Goal: Task Accomplishment & Management: Manage account settings

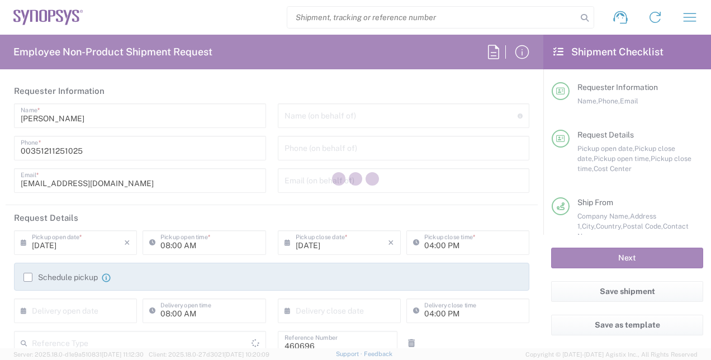
type input "Department"
type input "[GEOGRAPHIC_DATA]"
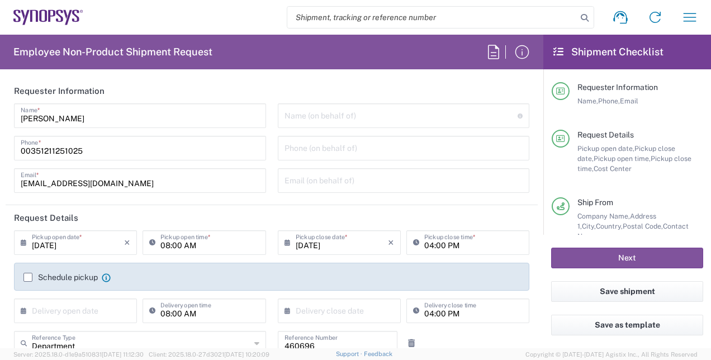
type input "PT90, Operations 460696"
type input "Delivered at Place"
type input "[GEOGRAPHIC_DATA]"
type input "Lisbon PT01"
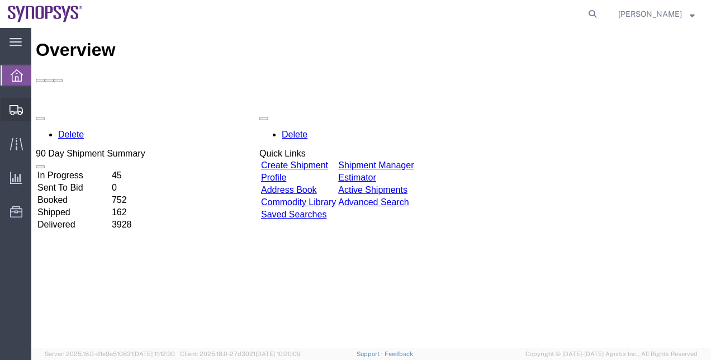
click at [0, 0] on span "Shipment Manager" at bounding box center [0, 0] width 0 height 0
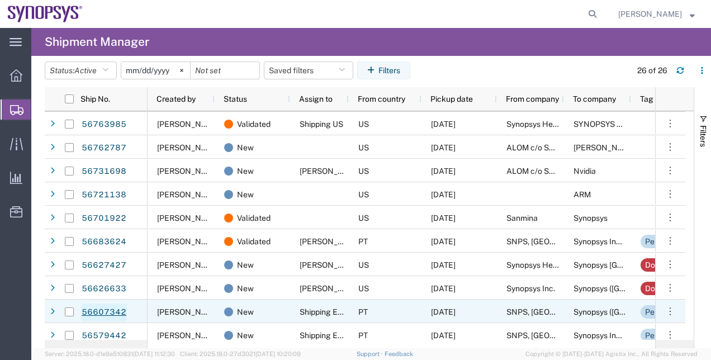
click at [115, 311] on link "56607342" at bounding box center [104, 313] width 46 height 18
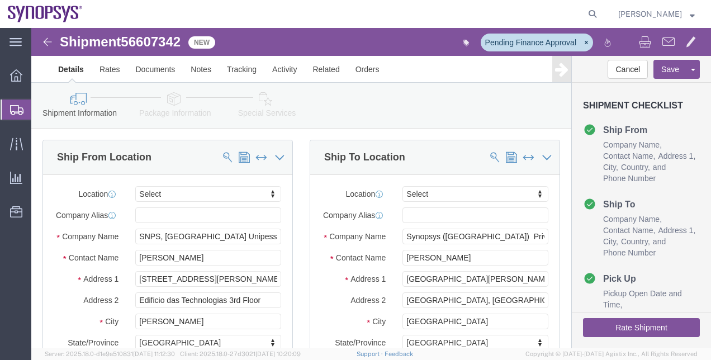
select select
click link "Special Services"
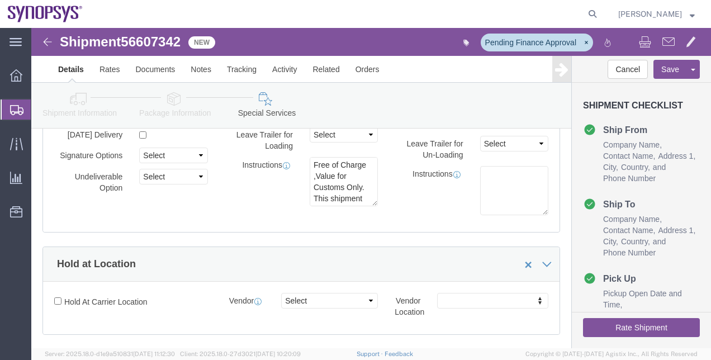
scroll to position [149, 0]
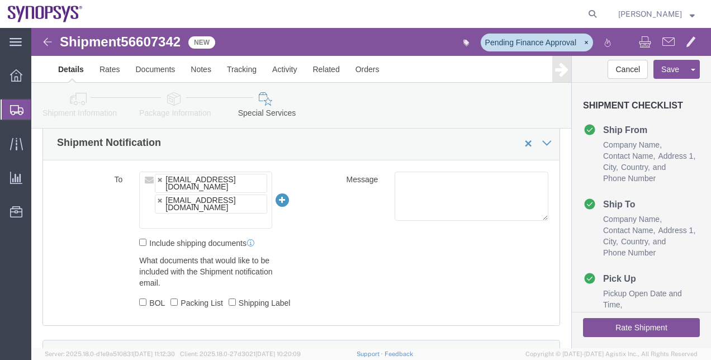
click ul "catar@synopsys.com luismp@synopsys.com"
paste input "cfonseca@synopsys.com"
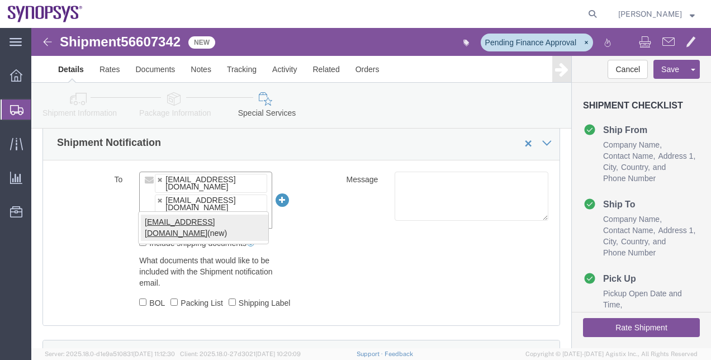
type input "cfonseca@synopsys.com"
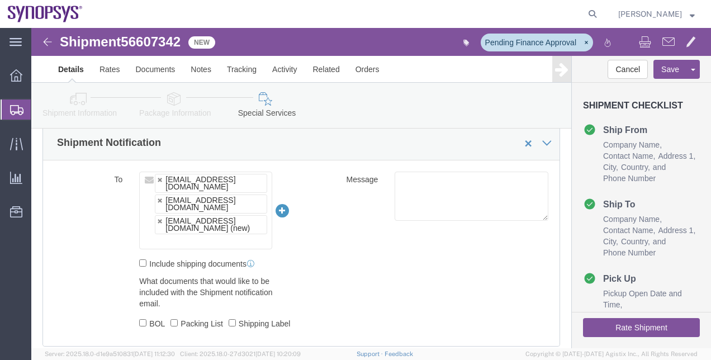
click div "catar@synopsys.com"
type input "[EMAIL_ADDRESS][DOMAIN_NAME]"
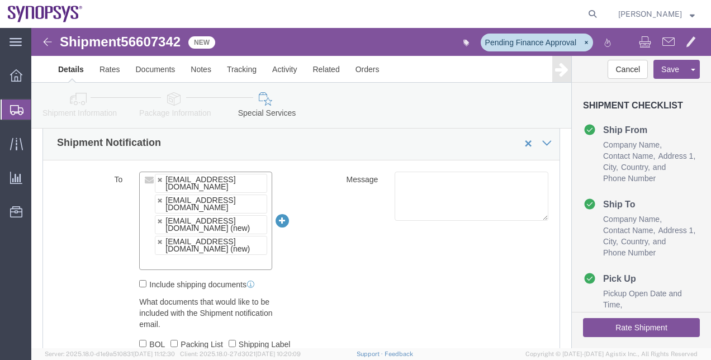
click div "catar@synopsys.com"
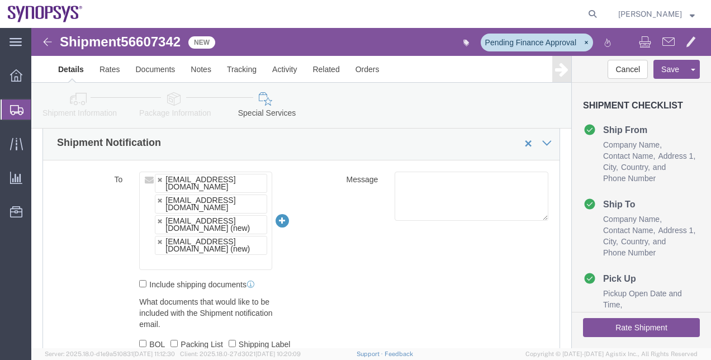
click link "Shipment Information"
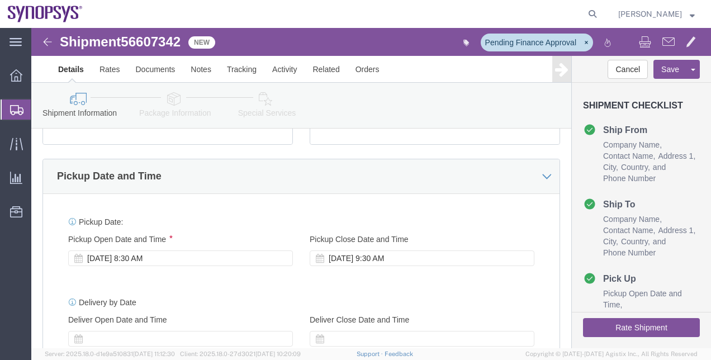
scroll to position [334, 0]
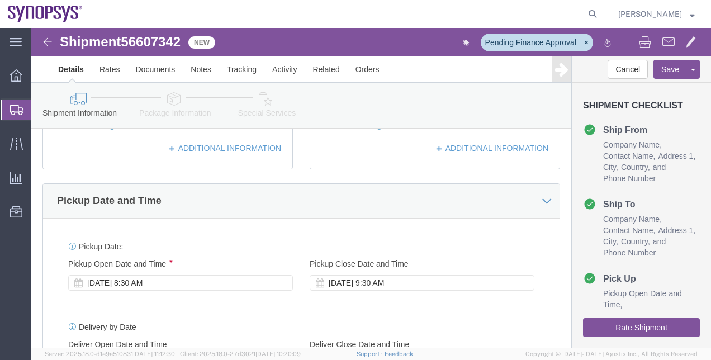
click icon
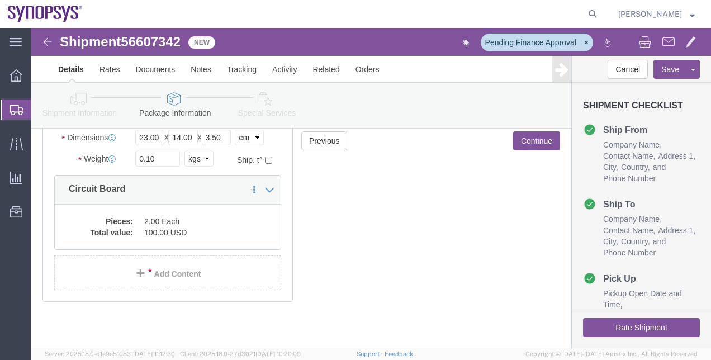
scroll to position [129, 0]
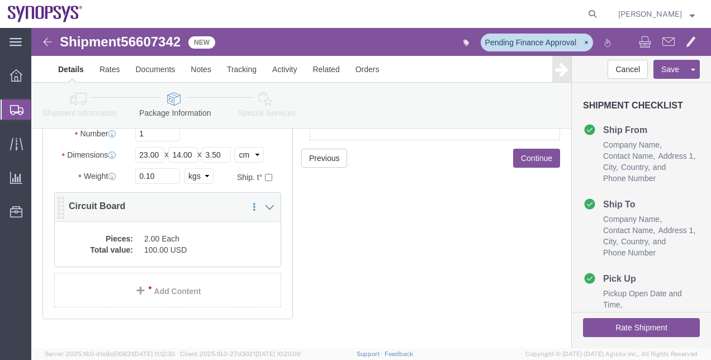
click dd "100.00 USD"
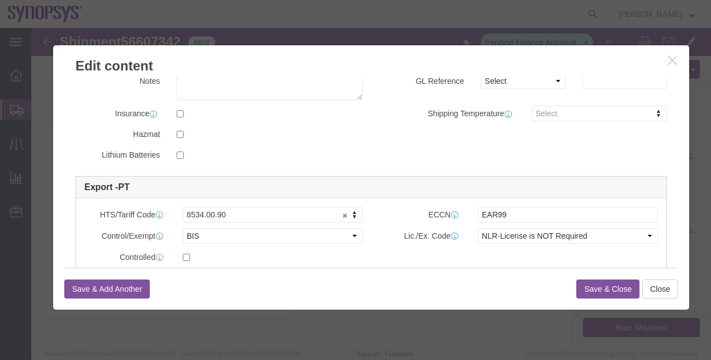
scroll to position [215, 0]
click button "button"
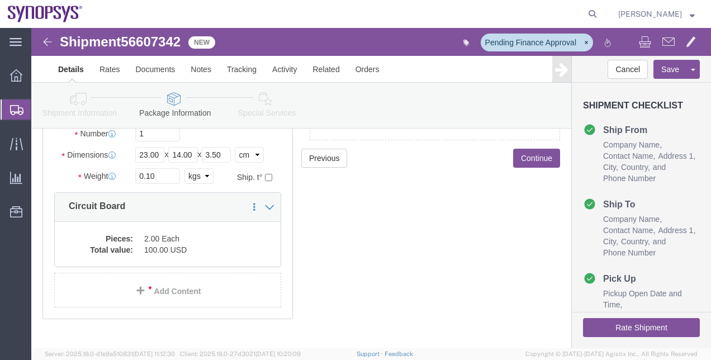
click icon
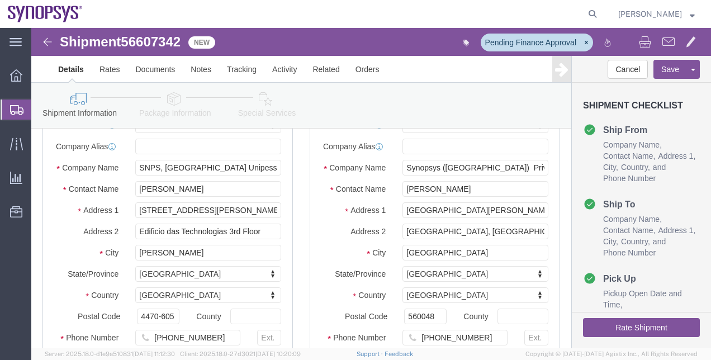
scroll to position [21, 0]
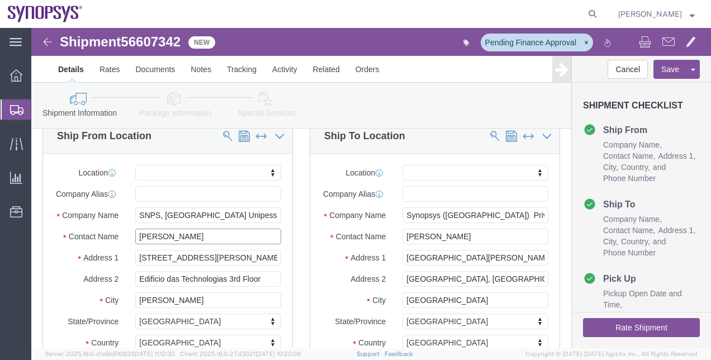
drag, startPoint x: 207, startPoint y: 211, endPoint x: -34, endPoint y: 185, distance: 242.0
click html "Shipment 56607342 New Pending Finance Approval Details Rates Documents Notes Tr…"
paste input "Luis Pacheco Carvalh"
type input "Luis Pacheco Carvalho"
click link "Package Information"
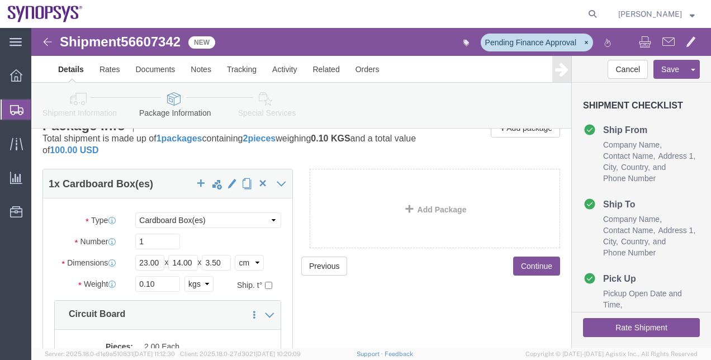
click link "Shipment Information"
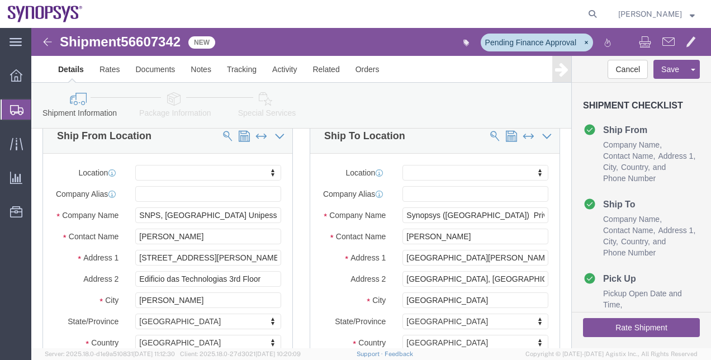
scroll to position [138, 0]
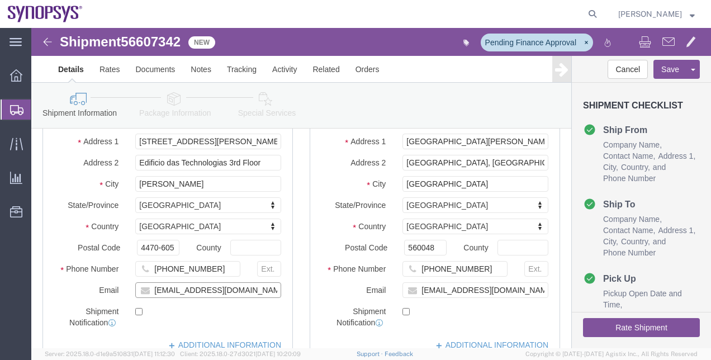
click input "catar@synopsys.com"
click div
drag, startPoint x: 203, startPoint y: 265, endPoint x: 26, endPoint y: 259, distance: 176.8
click div "Location My Profile Location Aachen DE04 Agrate Brianza IT01 Aschheim DE02 Atla…"
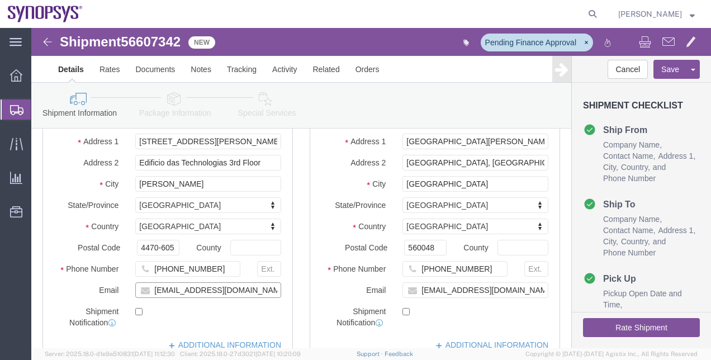
paste input "luismp"
type input "luismp@synopsys.com"
click div "Shipment Checklist Ship From Company Name Contact Name Address 1 City State/Pro…"
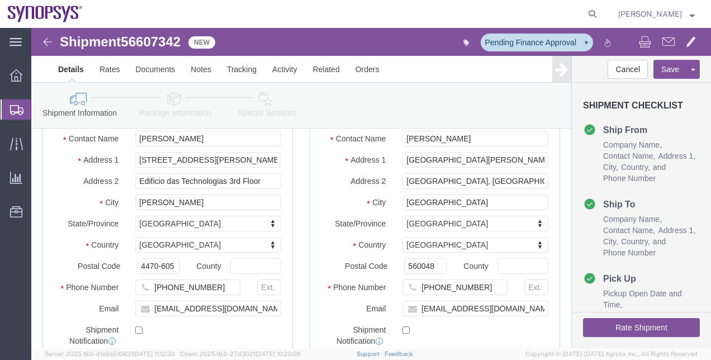
scroll to position [113, 0]
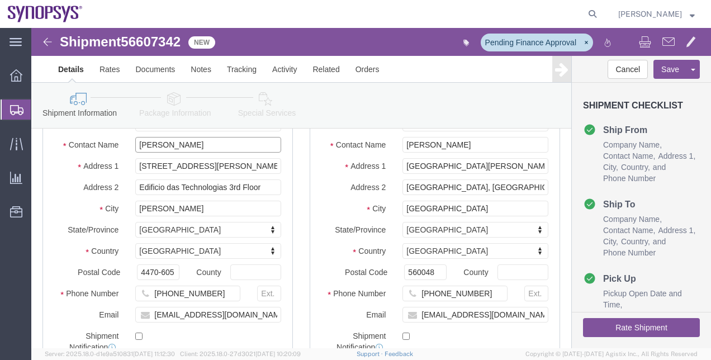
drag, startPoint x: 210, startPoint y: 130, endPoint x: 72, endPoint y: 112, distance: 139.8
click div "Location My Profile Location Aachen DE04 Agrate Brianza IT01 Aschheim DE02 Atla…"
drag, startPoint x: 221, startPoint y: 300, endPoint x: 45, endPoint y: 292, distance: 176.3
click div "Email luismp@synopsys.com"
drag, startPoint x: 463, startPoint y: 129, endPoint x: 279, endPoint y: 108, distance: 185.7
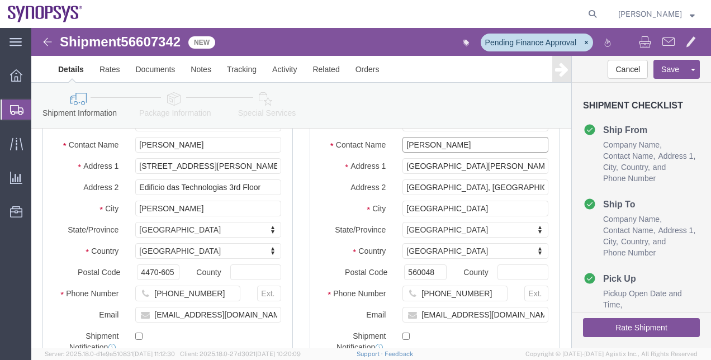
click div "Location My Profile Location Aachen DE04 Agrate Brianza IT01 Aschheim DE02 Atla…"
drag, startPoint x: 488, startPoint y: 105, endPoint x: 249, endPoint y: 113, distance: 238.4
click div "Ship From Location Location My Profile Location Aachen DE04 Agrate Brianza IT01…"
drag, startPoint x: 477, startPoint y: 292, endPoint x: 361, endPoint y: 290, distance: 116.3
click div "sadhan@synopsys.com"
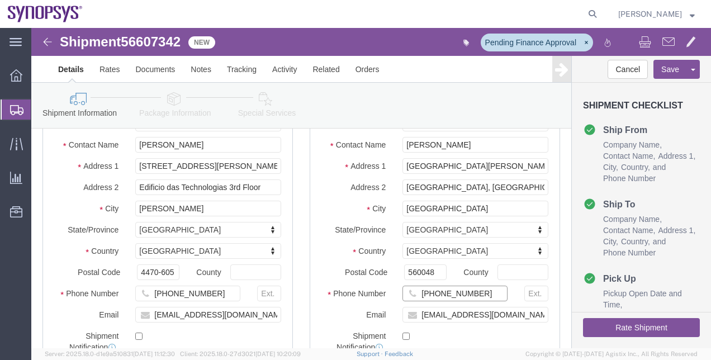
drag, startPoint x: 456, startPoint y: 271, endPoint x: 403, endPoint y: 273, distance: 53.2
click input "+91 8040188426"
drag, startPoint x: 369, startPoint y: 148, endPoint x: 530, endPoint y: 130, distance: 162.1
click div "Ship To Location Location My Profile Location Aachen DE04 Agrate Brianza IT01 A…"
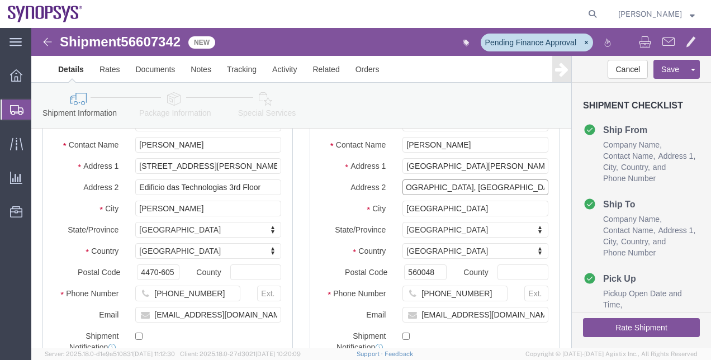
drag, startPoint x: 370, startPoint y: 168, endPoint x: 526, endPoint y: 168, distance: 155.5
click div "Ship To Location Location My Profile Location Aachen DE04 Agrate Brianza IT01 A…"
click input "Ring Road,Mahadevapura Village, KR Puram Hobli, Bengaluru Urba"
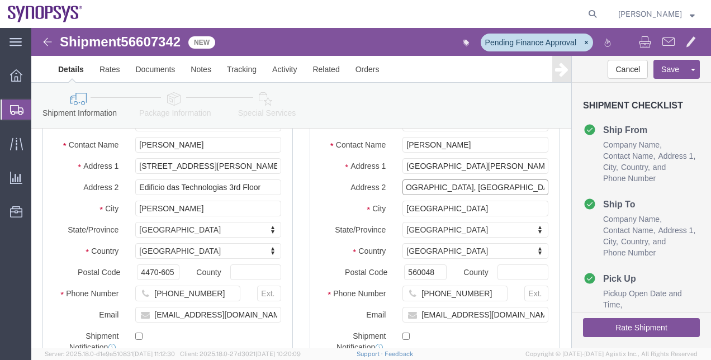
drag, startPoint x: 468, startPoint y: 171, endPoint x: 534, endPoint y: 169, distance: 66.0
click form "Shipment 56607342 New Pending Finance Approval Details Rates Documents Notes Tr…"
drag, startPoint x: 403, startPoint y: 255, endPoint x: 327, endPoint y: 245, distance: 77.3
click div "Postal Code 560048"
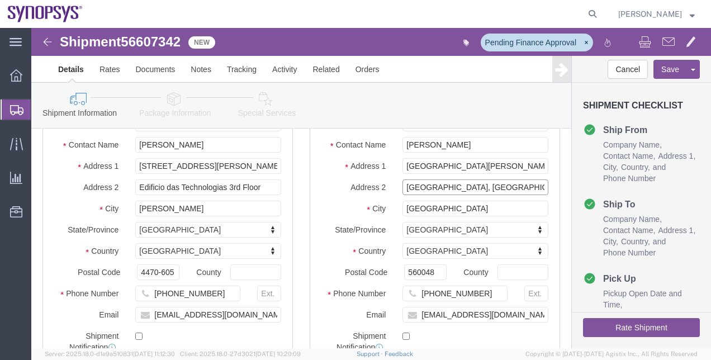
click input "Ring Road,Mahadevapura Village, KR Puram Hobli, Bengaluru Urba"
drag, startPoint x: 476, startPoint y: 149, endPoint x: 525, endPoint y: 141, distance: 48.6
click div "Ship To Location Location My Profile Location Aachen DE04 Agrate Brianza IT01 A…"
click input "4th Floor, Troy Building, Bagmane Capital Business Park, Outer"
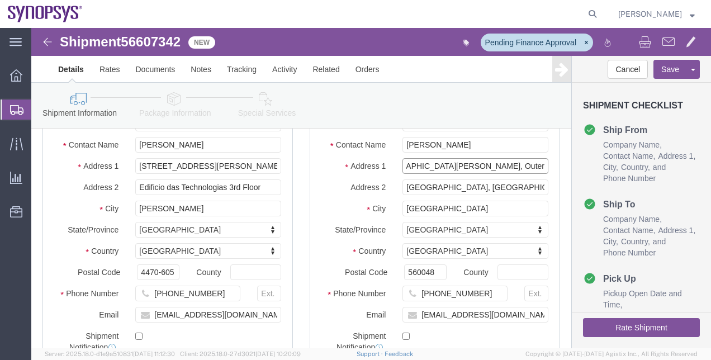
drag, startPoint x: 432, startPoint y: 149, endPoint x: 514, endPoint y: 148, distance: 82.2
click div "4th Floor, Troy Building, Bagmane Capital Business Park, Outer"
drag, startPoint x: 480, startPoint y: 147, endPoint x: 526, endPoint y: 147, distance: 45.9
click div "Ship To Location Location My Profile Location Aachen DE04 Agrate Brianza IT01 A…"
click input "4th Floor, Troy Building, Bagmane Capital Business Park, Outer"
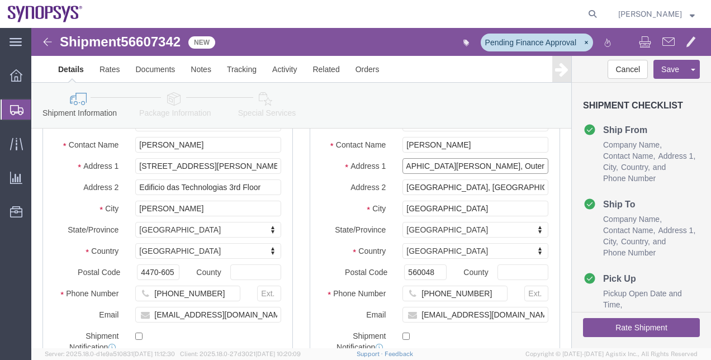
drag, startPoint x: 434, startPoint y: 143, endPoint x: 522, endPoint y: 143, distance: 88.4
click div "Ship To Location Location My Profile Location Aachen DE04 Agrate Brianza IT01 A…"
drag, startPoint x: 403, startPoint y: 249, endPoint x: 351, endPoint y: 249, distance: 51.5
click div "Postal Code 560048"
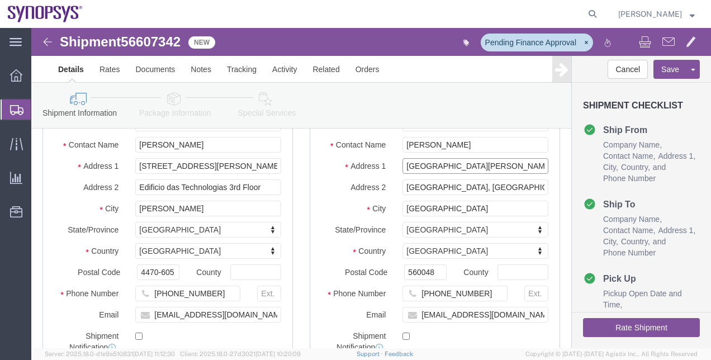
scroll to position [0, 84]
drag, startPoint x: 370, startPoint y: 145, endPoint x: 579, endPoint y: 153, distance: 209.9
click form "Shipment 56607342 New Pending Finance Approval Details Rates Documents Notes Tr…"
drag, startPoint x: 367, startPoint y: 167, endPoint x: 527, endPoint y: 162, distance: 159.4
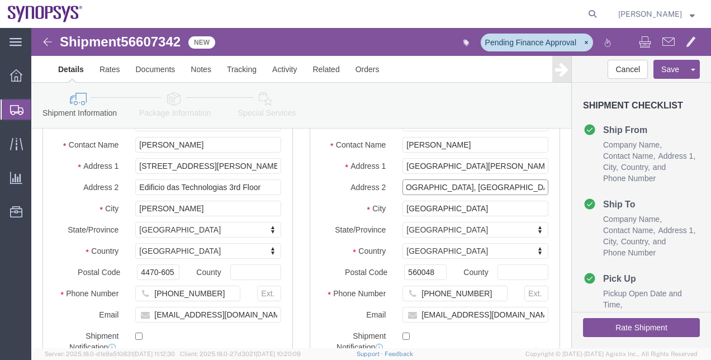
click div "Ship To Location Location My Profile Location Aachen DE04 Agrate Brianza IT01 A…"
drag, startPoint x: 433, startPoint y: 124, endPoint x: 294, endPoint y: 112, distance: 139.1
click div "Location My Profile Location Aachen DE04 Agrate Brianza IT01 Aschheim DE02 Atla…"
drag, startPoint x: 455, startPoint y: 276, endPoint x: 400, endPoint y: 271, distance: 55.0
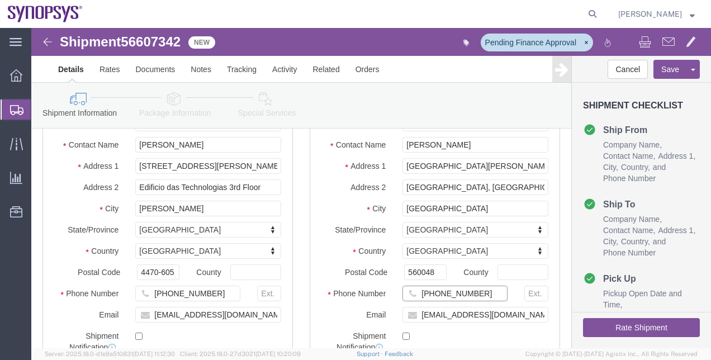
click input "+91 8040188426"
drag, startPoint x: 488, startPoint y: 105, endPoint x: 319, endPoint y: 86, distance: 170.0
click div "Shipment Information Package Information Special Services Please fix the follow…"
drag, startPoint x: 488, startPoint y: 292, endPoint x: 350, endPoint y: 279, distance: 138.7
click div "Location My Profile Location Aachen DE04 Agrate Brianza IT01 Aschheim DE02 Atla…"
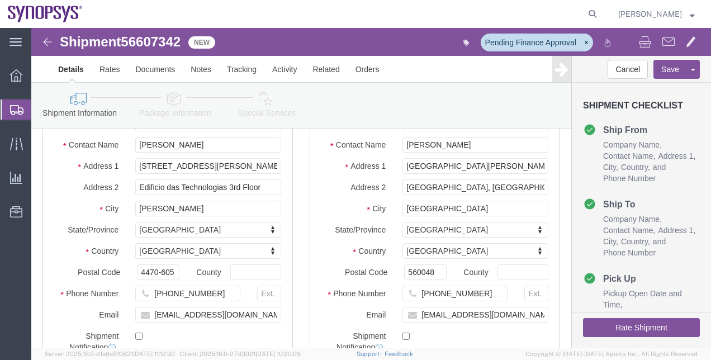
click link "Package Information"
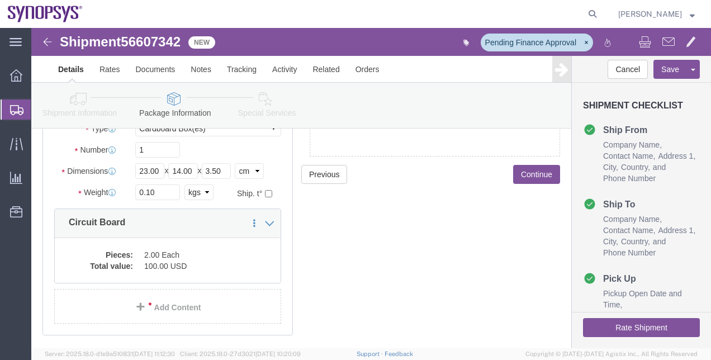
click span "56607342"
copy span "56607342"
click span "56607342"
click link "Documents"
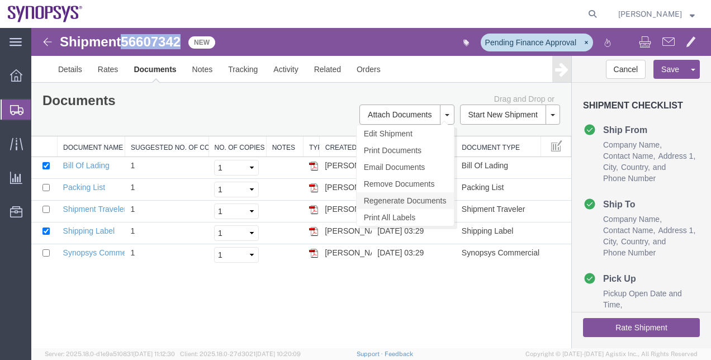
click at [434, 196] on link "Regenerate Documents" at bounding box center [405, 200] width 97 height 17
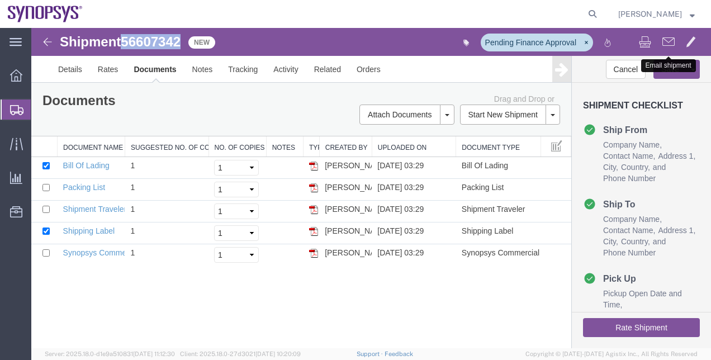
click at [664, 46] on span at bounding box center [669, 41] width 12 height 13
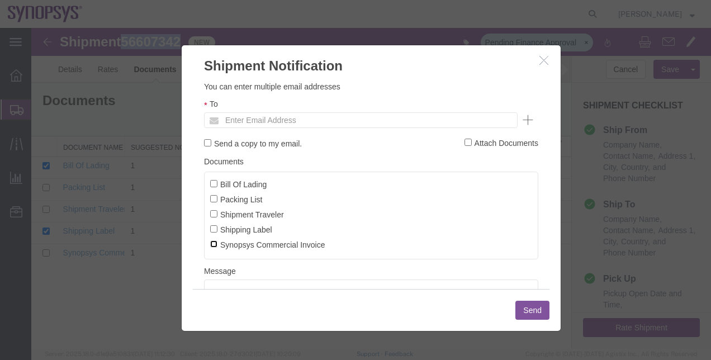
click at [215, 243] on input "Synopsys Commercial Invoice" at bounding box center [213, 243] width 7 height 7
checkbox input "true"
click at [241, 126] on input "text" at bounding box center [285, 120] width 131 height 15
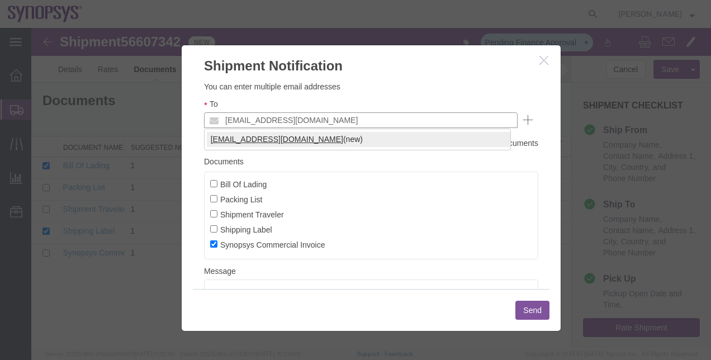
type input "[EMAIL_ADDRESS][DOMAIN_NAME]"
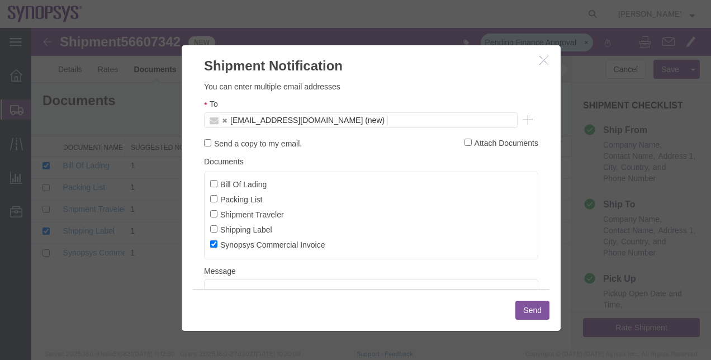
click at [531, 310] on button "Send" at bounding box center [533, 310] width 34 height 19
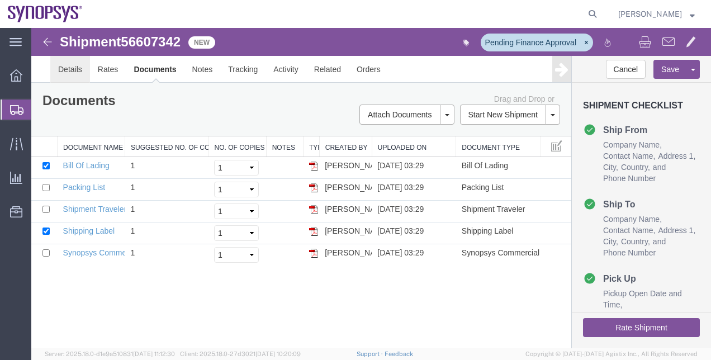
click at [83, 65] on link "Details" at bounding box center [70, 69] width 40 height 27
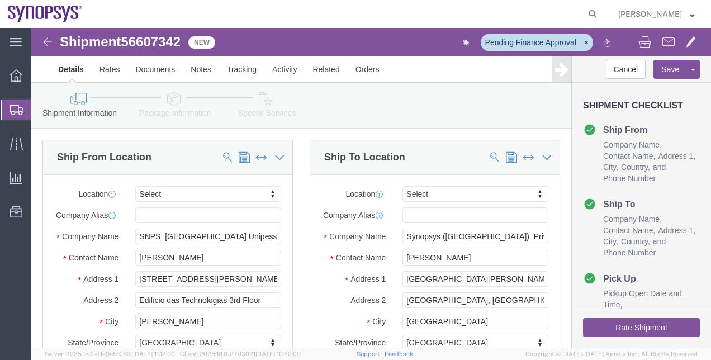
click icon
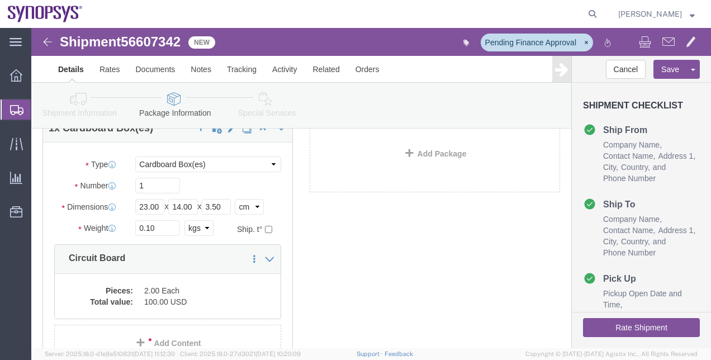
scroll to position [79, 0]
click div "Pieces: 2.00 Each Total value: 100.00 USD"
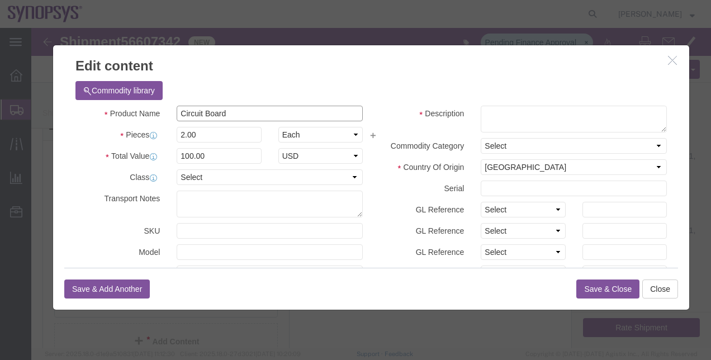
drag, startPoint x: 209, startPoint y: 91, endPoint x: 129, endPoint y: 78, distance: 81.6
click div "Product Name Circuit Board"
click icon "button"
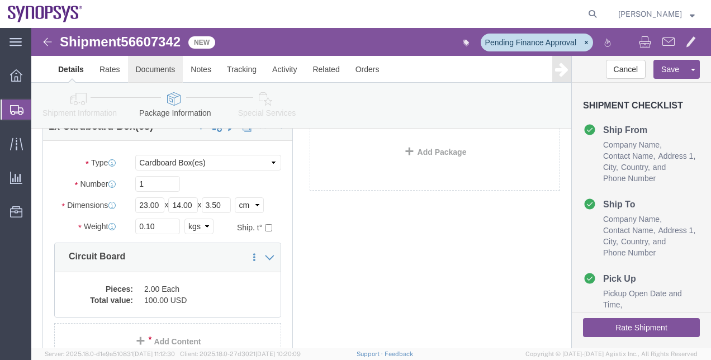
click link "Documents"
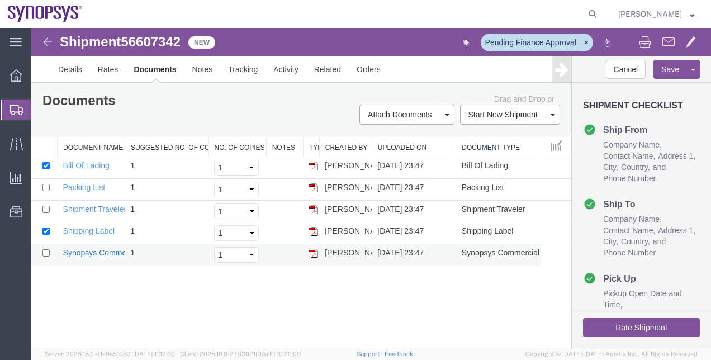
click at [108, 249] on link "Synopsys Commercial Invoice" at bounding box center [115, 252] width 105 height 9
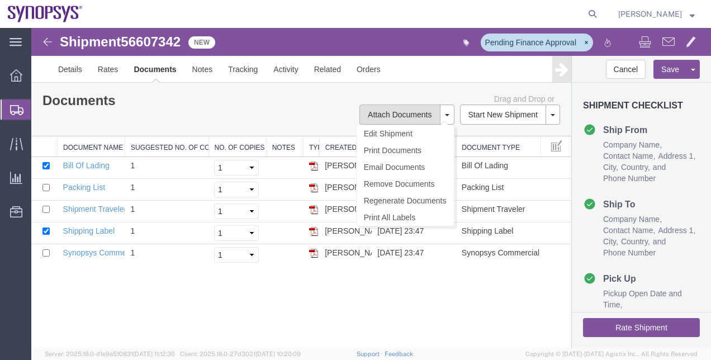
click at [425, 105] on button "Attach Documents" at bounding box center [400, 115] width 81 height 20
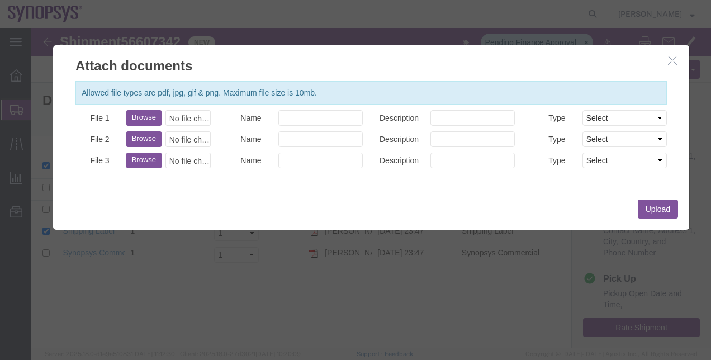
click at [677, 65] on button "button" at bounding box center [674, 61] width 14 height 14
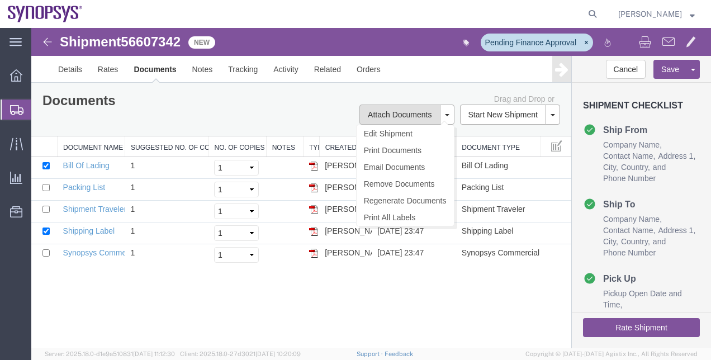
click at [425, 112] on button "Attach Documents" at bounding box center [400, 115] width 81 height 20
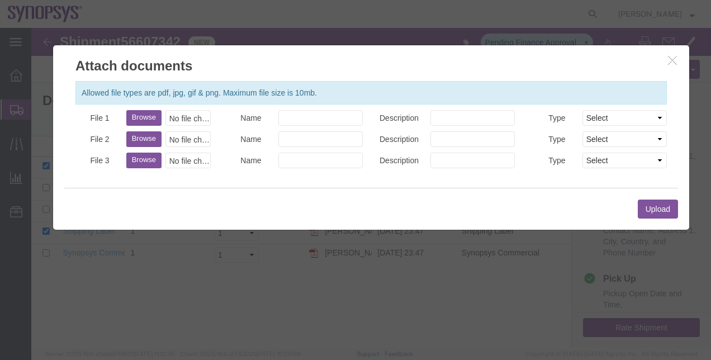
click at [149, 119] on button "Browse" at bounding box center [143, 118] width 35 height 16
type input "C:\fakepath\2025-09-11T06_52_03-Etiqueta-de-expedição-FedEx.pdf"
click at [653, 214] on button "Upload" at bounding box center [658, 209] width 40 height 19
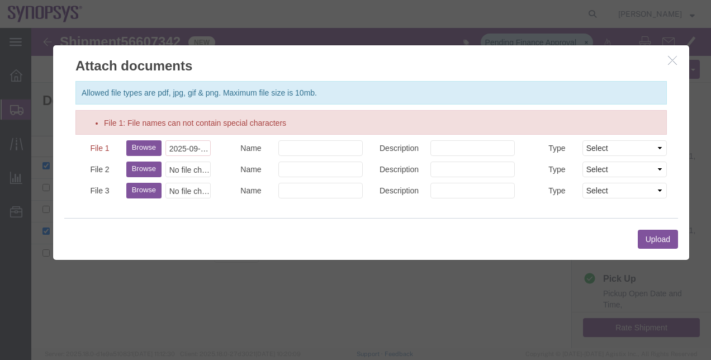
click at [671, 65] on button "button" at bounding box center [674, 61] width 14 height 14
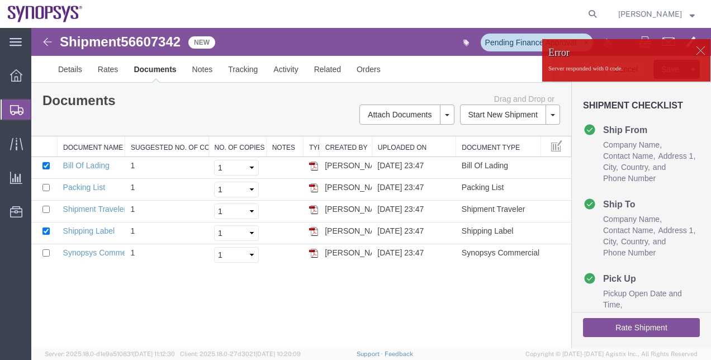
click at [701, 49] on div at bounding box center [371, 188] width 680 height 320
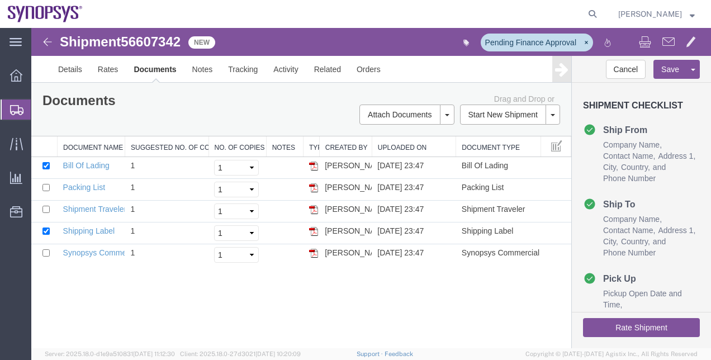
click at [0, 0] on span "Shipment Manager" at bounding box center [0, 0] width 0 height 0
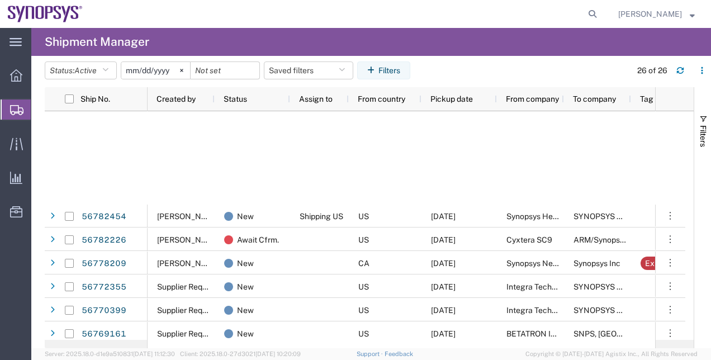
scroll to position [344, 0]
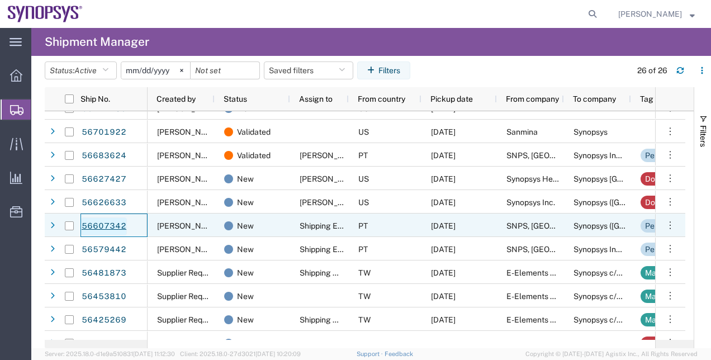
click at [120, 233] on link "56607342" at bounding box center [104, 227] width 46 height 18
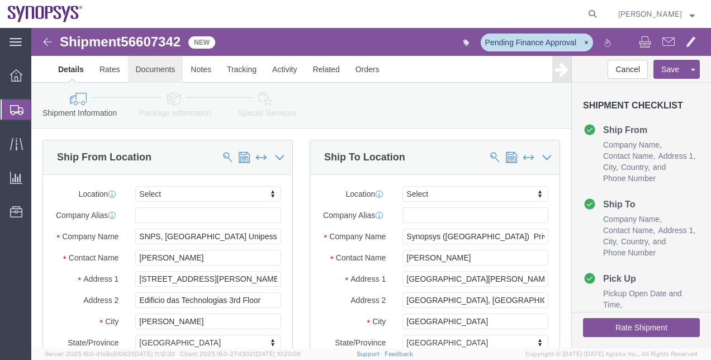
select select
click link "Documents"
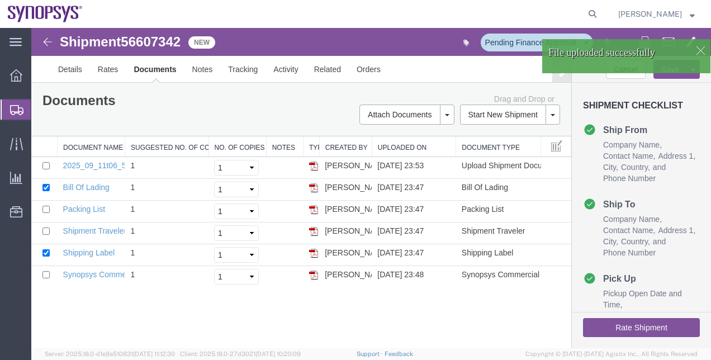
click at [593, 329] on button "Rate Shipment" at bounding box center [641, 327] width 117 height 19
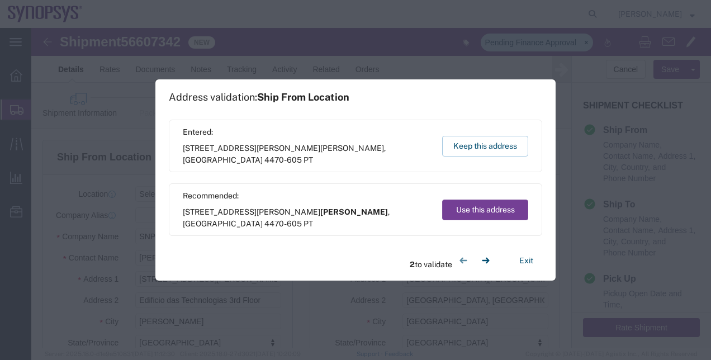
click at [484, 206] on button "Use this address" at bounding box center [485, 210] width 86 height 21
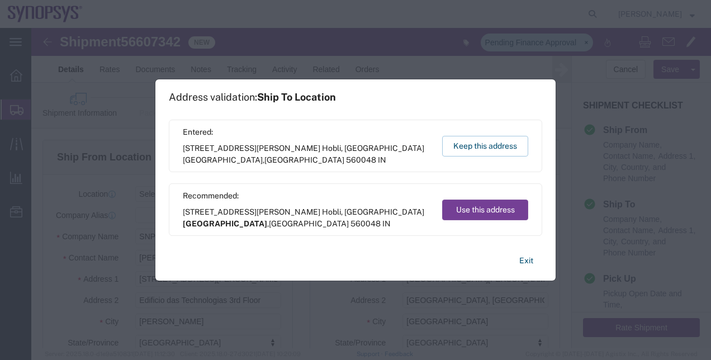
click at [484, 206] on button "Use this address" at bounding box center [485, 210] width 86 height 21
type input "Maia"
type input "Bengaluru"
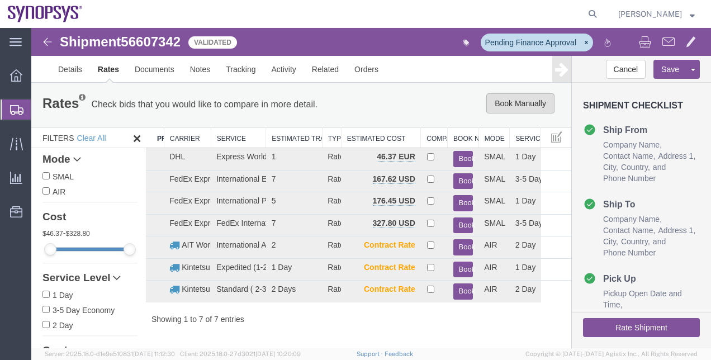
click at [520, 98] on button "Book Manually" at bounding box center [521, 103] width 68 height 20
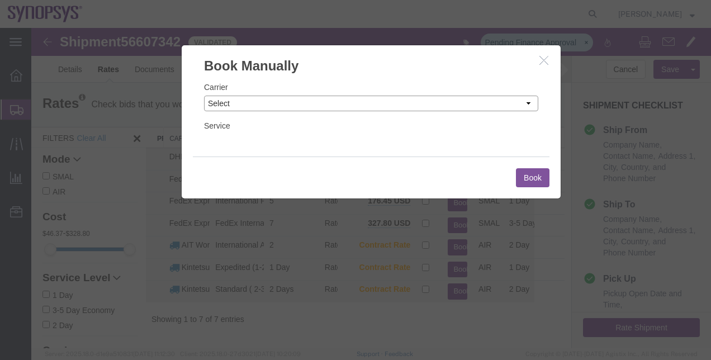
click at [363, 97] on select "Select Add New Carrier (and default service) AIT Worldwide Aerly Bird Alfaloc D…" at bounding box center [371, 104] width 334 height 16
select select "5"
click at [204, 96] on select "Select Add New Carrier (and default service) AIT Worldwide Aerly Bird Alfaloc D…" at bounding box center [371, 104] width 334 height 16
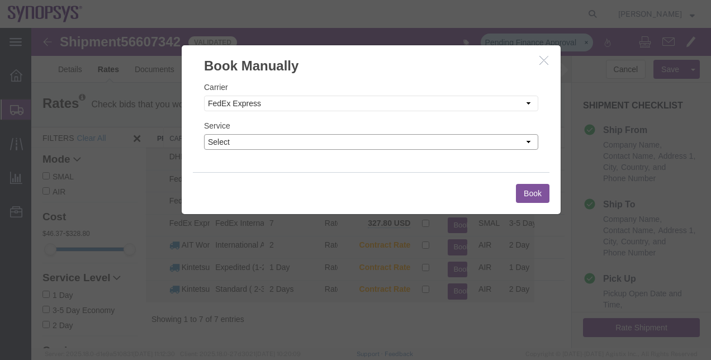
click at [501, 142] on select "Select 1Day Freight 2Day 2Day AM 2Day AM One Rate 2Day Freight 2Day One Rate 3 …" at bounding box center [371, 142] width 334 height 16
select select "35704"
click at [204, 134] on select "Select 1Day Freight 2Day 2Day AM 2Day AM One Rate 2Day Freight 2Day One Rate 3 …" at bounding box center [371, 142] width 334 height 16
click at [528, 193] on button "Book" at bounding box center [533, 193] width 34 height 19
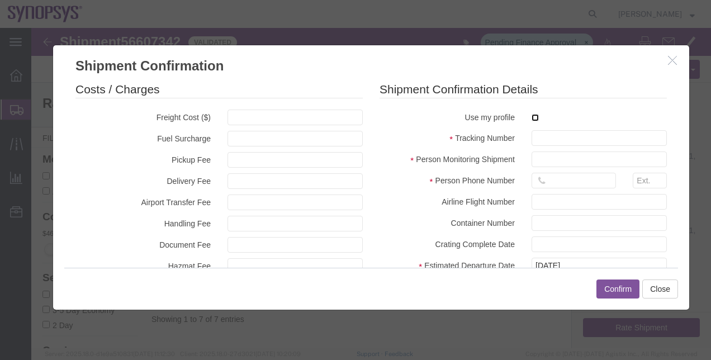
click at [532, 116] on input "checkbox" at bounding box center [535, 117] width 7 height 7
checkbox input "true"
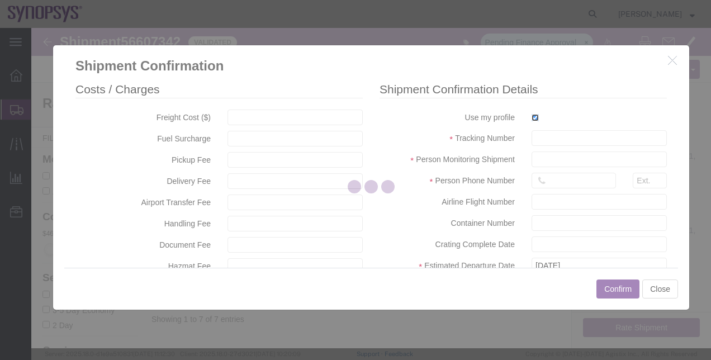
type input "[PERSON_NAME]"
type input "00351211251025"
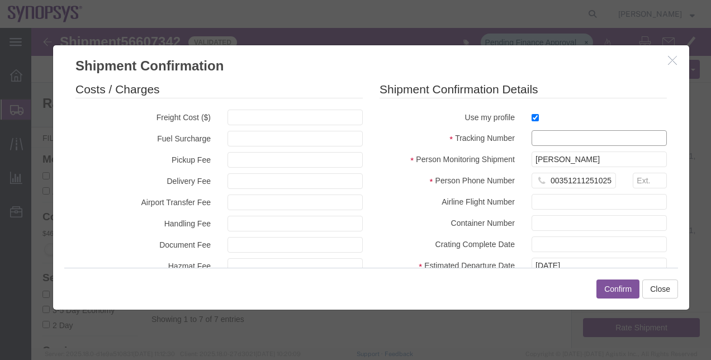
click at [537, 131] on input "text" at bounding box center [599, 138] width 135 height 16
paste input "884284098506"
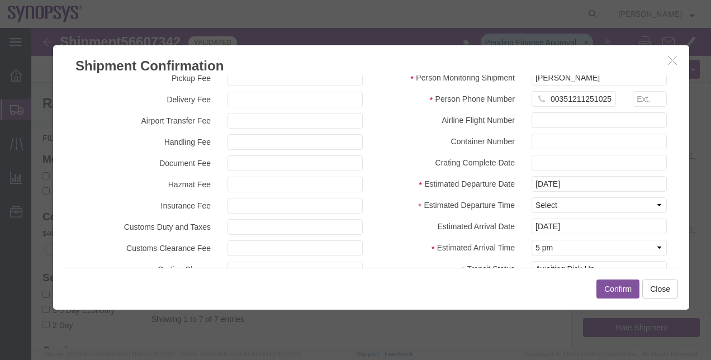
scroll to position [88, 0]
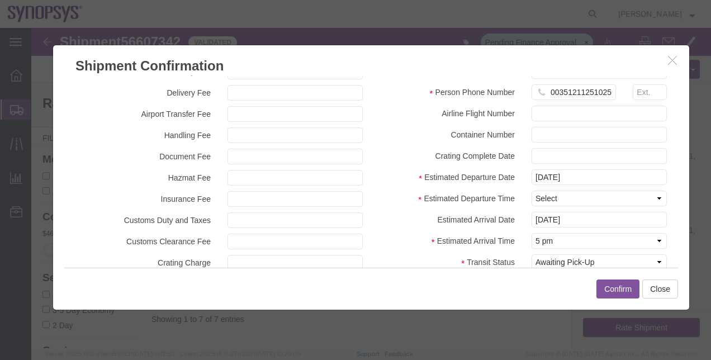
type input "884284098506"
click at [633, 197] on select "Select Midnight 1 am 2 am 3 am 4 am 5 am 6 am 7 am 8 am 9 am 10 am 11 am 12 Noo…" at bounding box center [599, 199] width 135 height 16
select select "1600"
click at [532, 191] on select "Select Midnight 1 am 2 am 3 am 4 am 5 am 6 am 7 am 8 am 9 am 10 am 11 am 12 Noo…" at bounding box center [599, 199] width 135 height 16
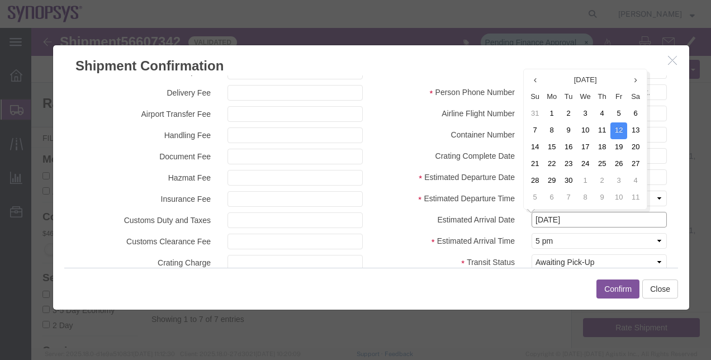
click at [608, 221] on input "09/12/2025" at bounding box center [599, 220] width 135 height 16
click at [552, 144] on td "15" at bounding box center [552, 147] width 17 height 17
type input "09/15/2025"
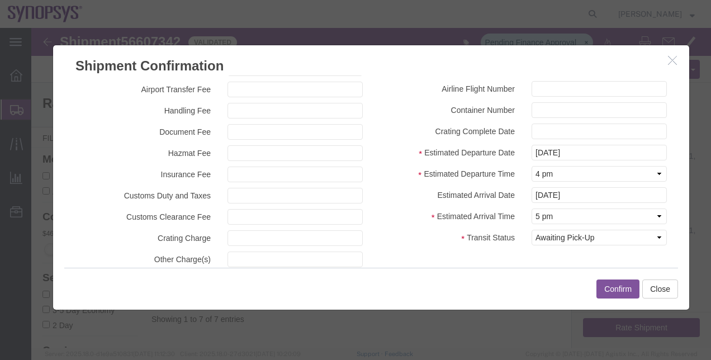
scroll to position [117, 0]
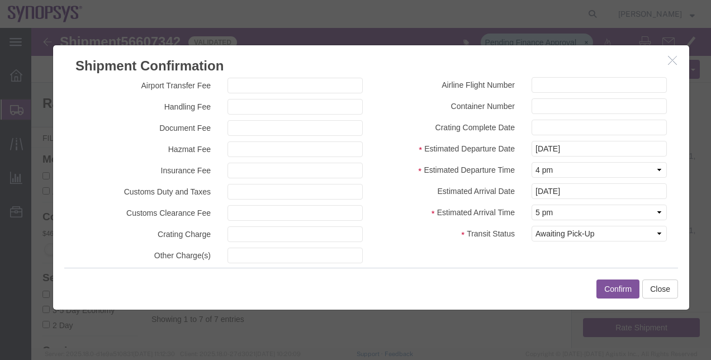
click at [624, 285] on button "Confirm" at bounding box center [618, 289] width 43 height 19
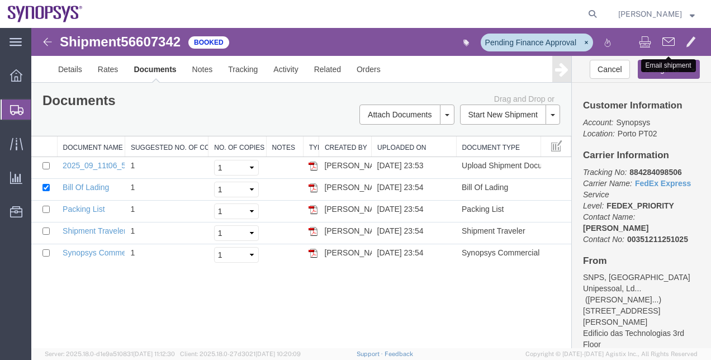
click at [663, 38] on span at bounding box center [669, 41] width 12 height 13
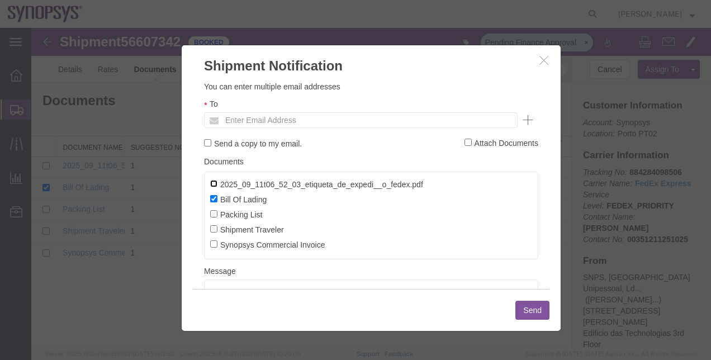
click at [217, 187] on input "2025_09_11t06_52_03_etiqueta_de_expedi__o_fedex.pdf" at bounding box center [213, 183] width 7 height 7
checkbox input "true"
click at [216, 197] on input "Bill Of Lading" at bounding box center [213, 198] width 7 height 7
checkbox input "false"
click at [218, 214] on label "Packing List" at bounding box center [236, 214] width 52 height 12
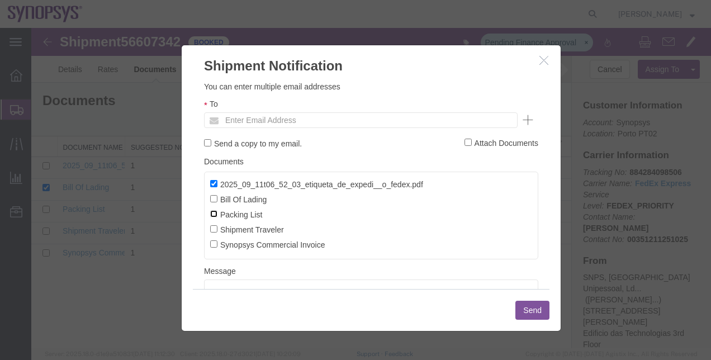
click at [218, 214] on input "Packing List" at bounding box center [213, 213] width 7 height 7
checkbox input "true"
click at [219, 247] on label "Synopsys Commercial Invoice" at bounding box center [267, 244] width 115 height 12
click at [218, 247] on input "Synopsys Commercial Invoice" at bounding box center [213, 243] width 7 height 7
checkbox input "true"
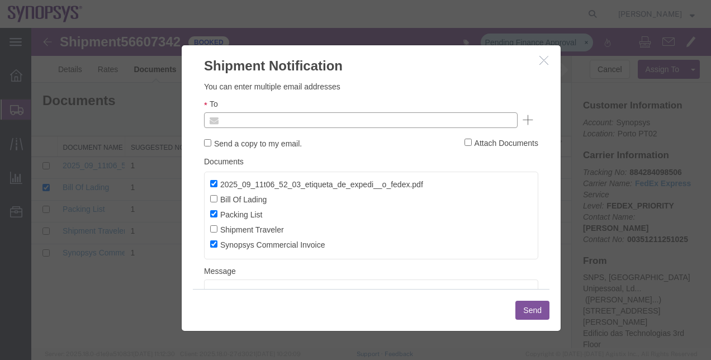
click at [243, 115] on input "text" at bounding box center [285, 120] width 131 height 15
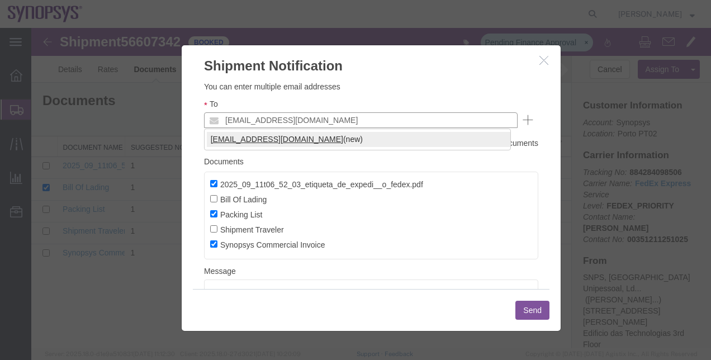
type input "[EMAIL_ADDRESS][DOMAIN_NAME]"
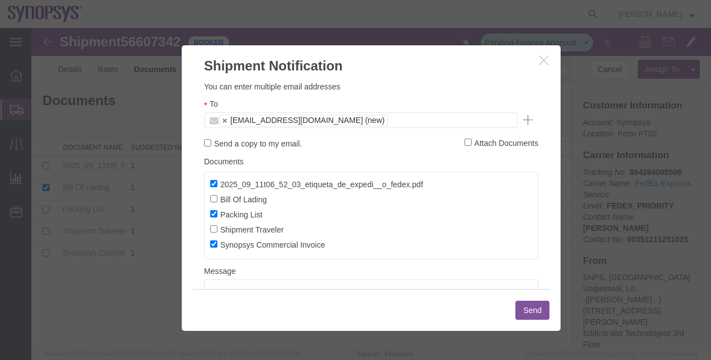
click at [536, 308] on button "Send" at bounding box center [533, 310] width 34 height 19
